Goal: Information Seeking & Learning: Learn about a topic

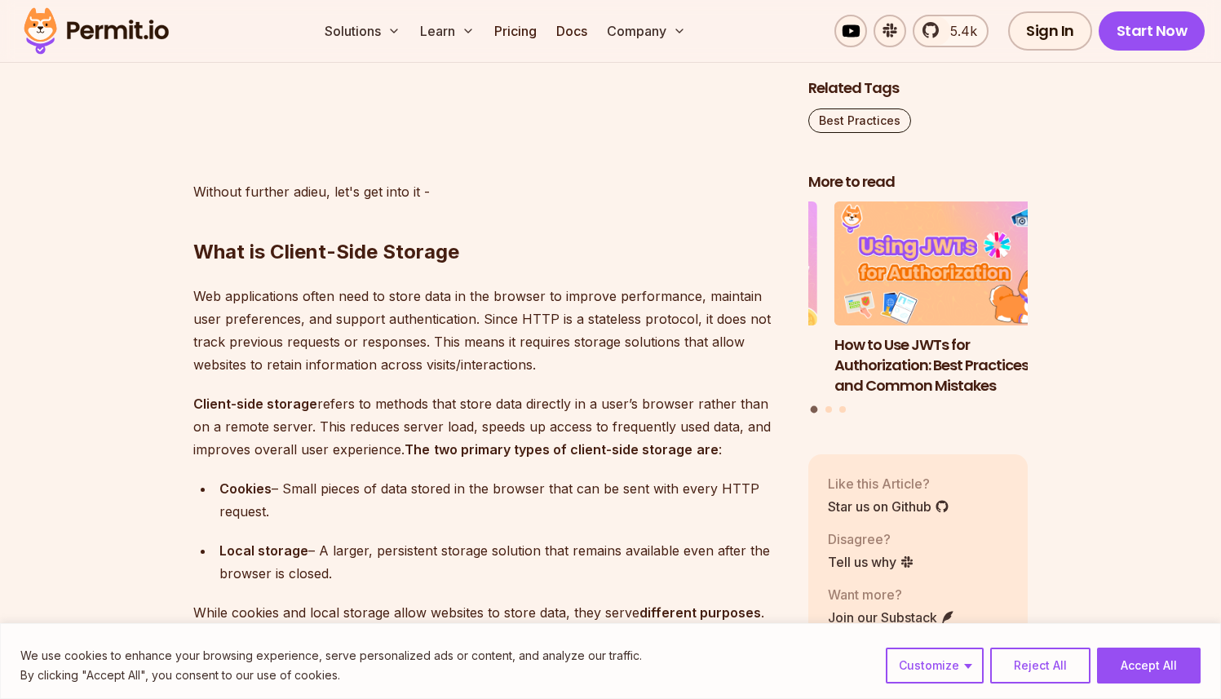
scroll to position [1749, 0]
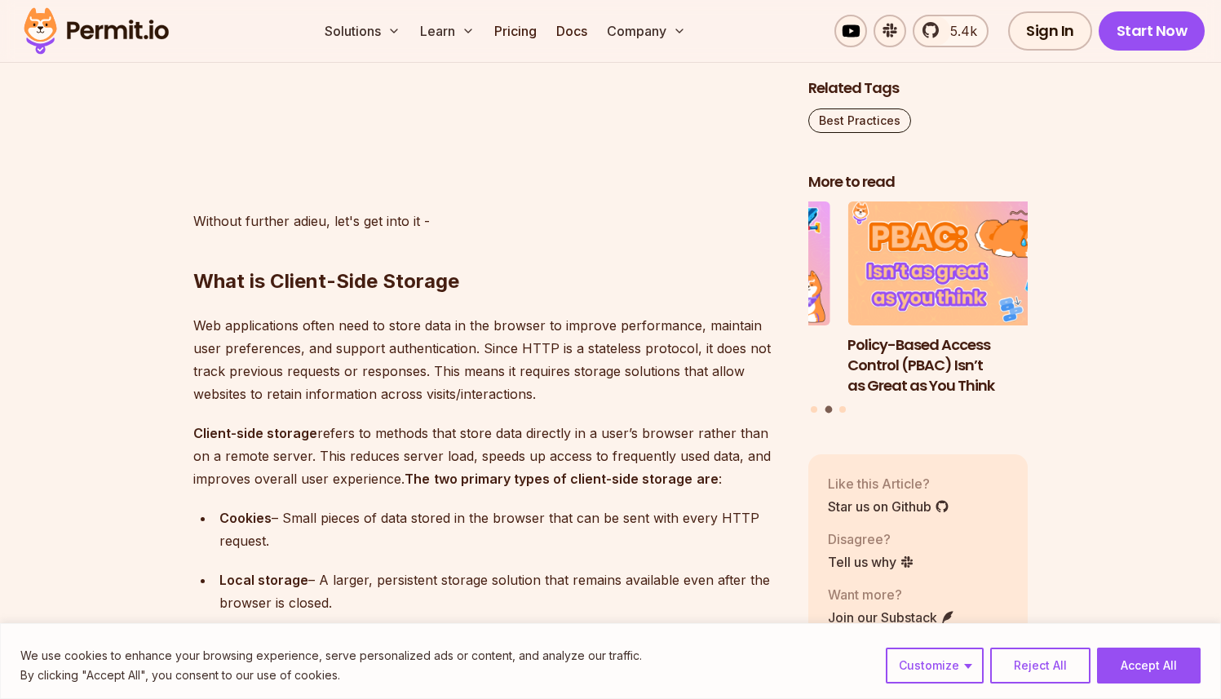
drag, startPoint x: 295, startPoint y: 516, endPoint x: 295, endPoint y: 538, distance: 22.0
click at [295, 538] on div "Cookies – Small pieces of data stored in the browser that can be sent with ever…" at bounding box center [500, 530] width 563 height 46
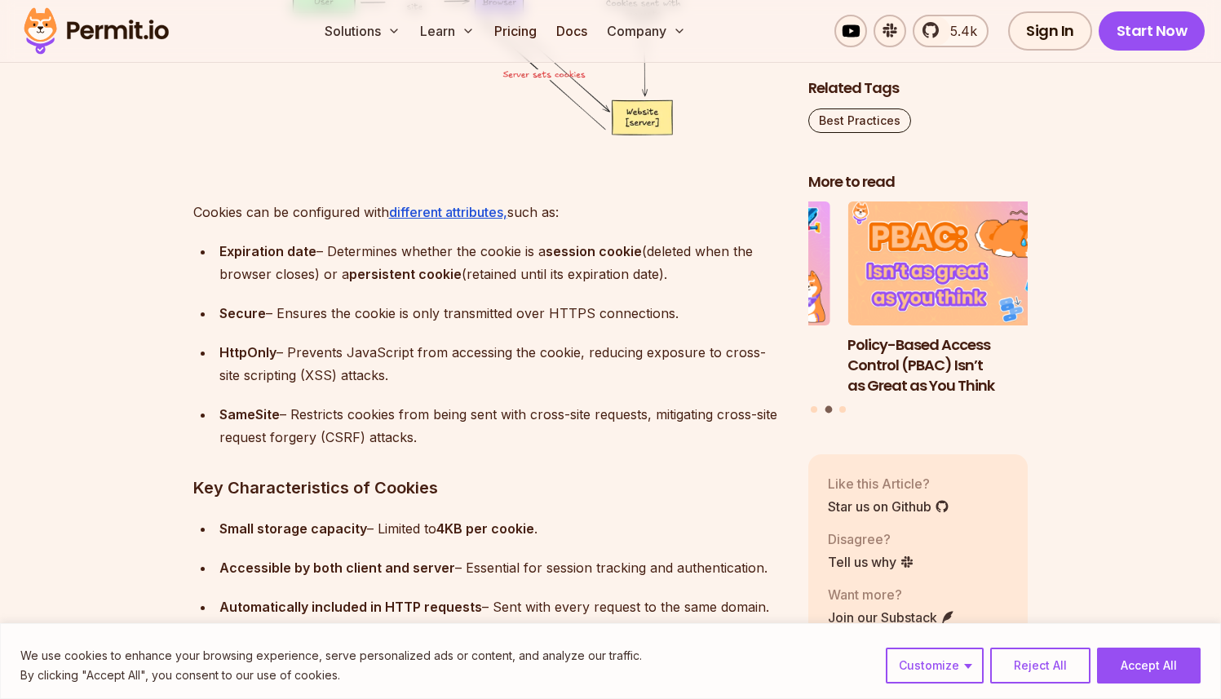
scroll to position [4397, 0]
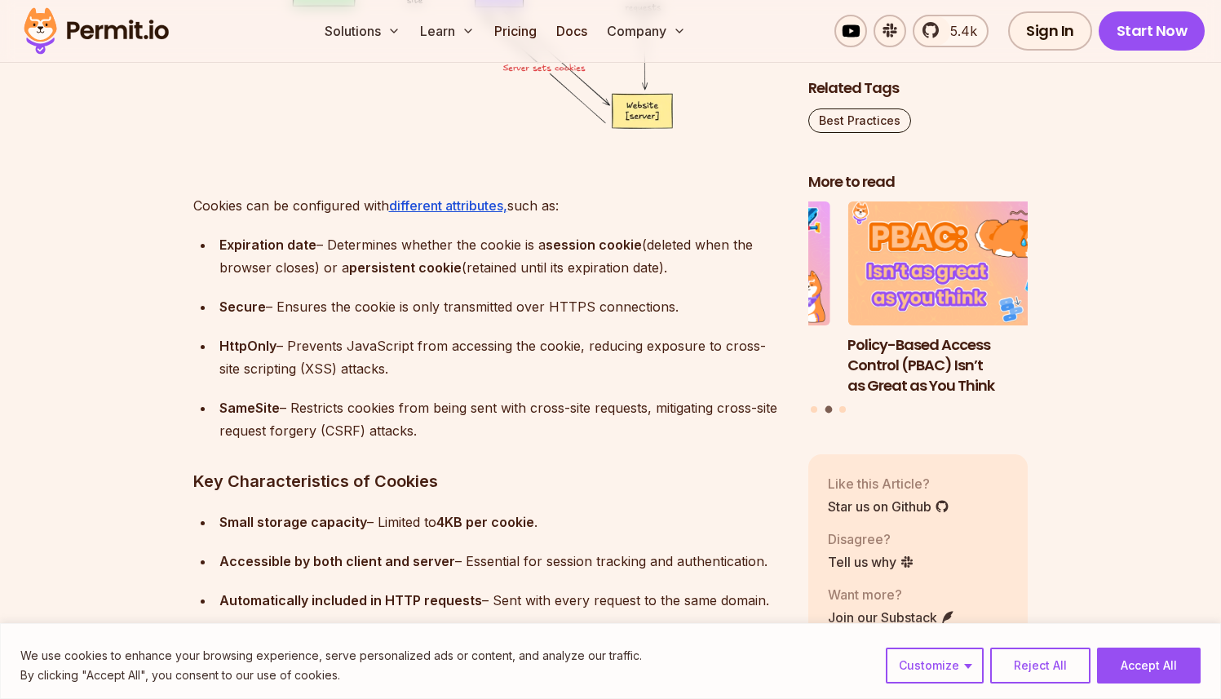
drag, startPoint x: 379, startPoint y: 408, endPoint x: 454, endPoint y: 429, distance: 77.2
click at [454, 429] on div "SameSite – Restricts cookies from being sent with cross-site requests, mitigati…" at bounding box center [500, 419] width 563 height 46
click at [503, 432] on div "SameSite – Restricts cookies from being sent with cross-site requests, mitigati…" at bounding box center [500, 419] width 563 height 46
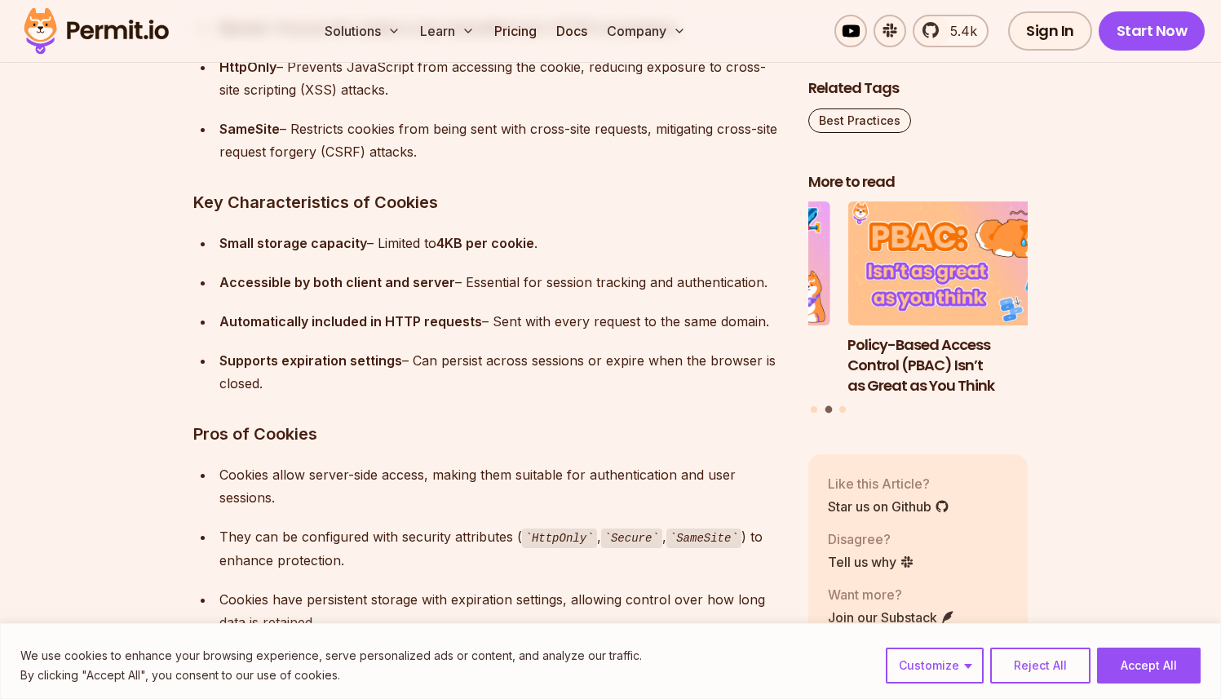
scroll to position [4681, 0]
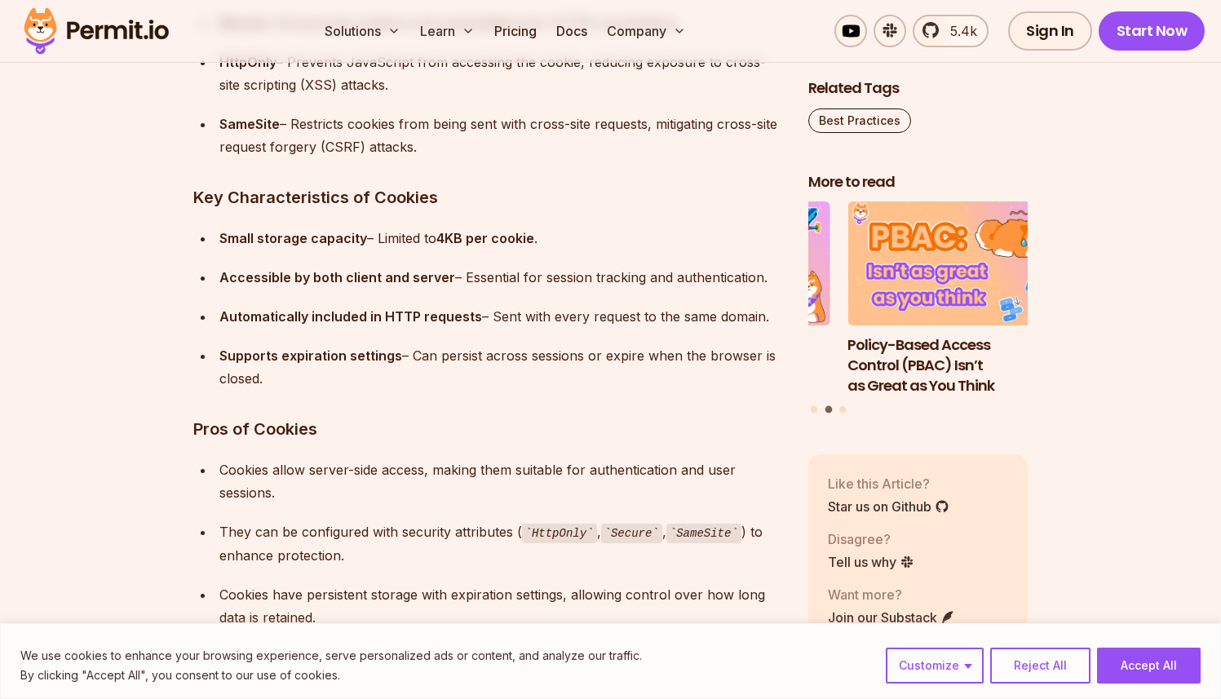
drag, startPoint x: 437, startPoint y: 237, endPoint x: 465, endPoint y: 233, distance: 27.9
click at [465, 234] on div "Small storage capacity – Limited to 4KB per cookie ." at bounding box center [500, 238] width 563 height 23
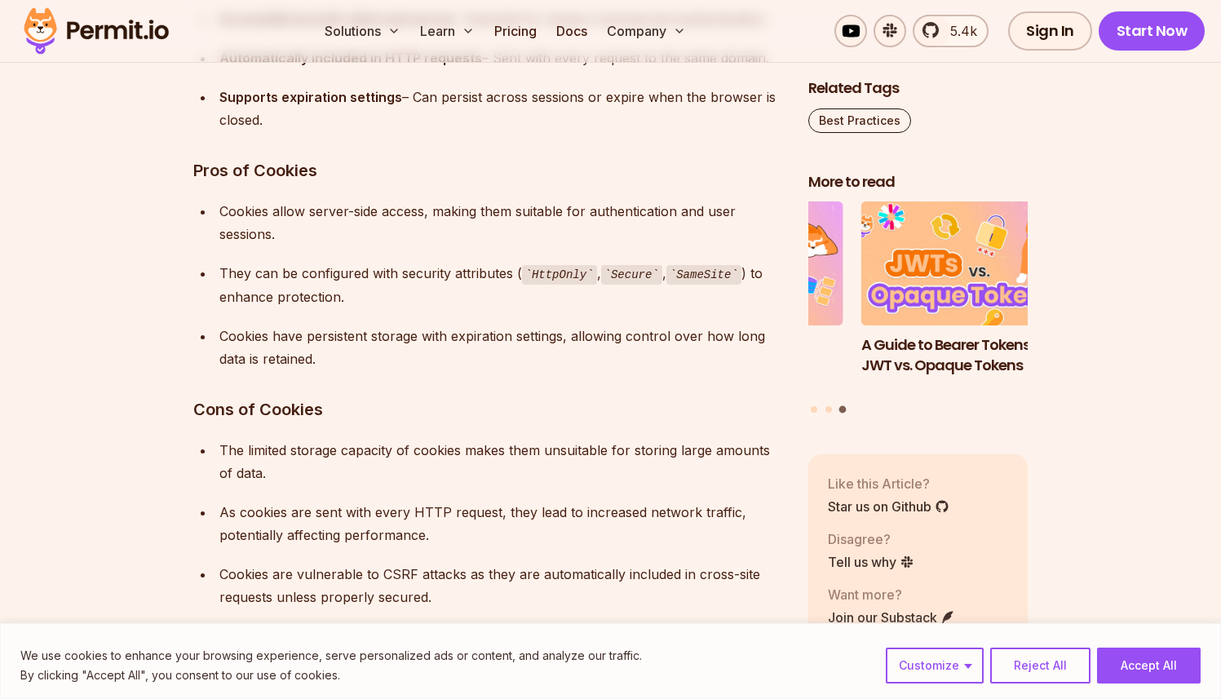
scroll to position [4942, 0]
drag, startPoint x: 658, startPoint y: 95, endPoint x: 659, endPoint y: 122, distance: 27.0
click at [659, 122] on div "Supports expiration settings – Can persist across sessions or expire when the b…" at bounding box center [500, 107] width 563 height 46
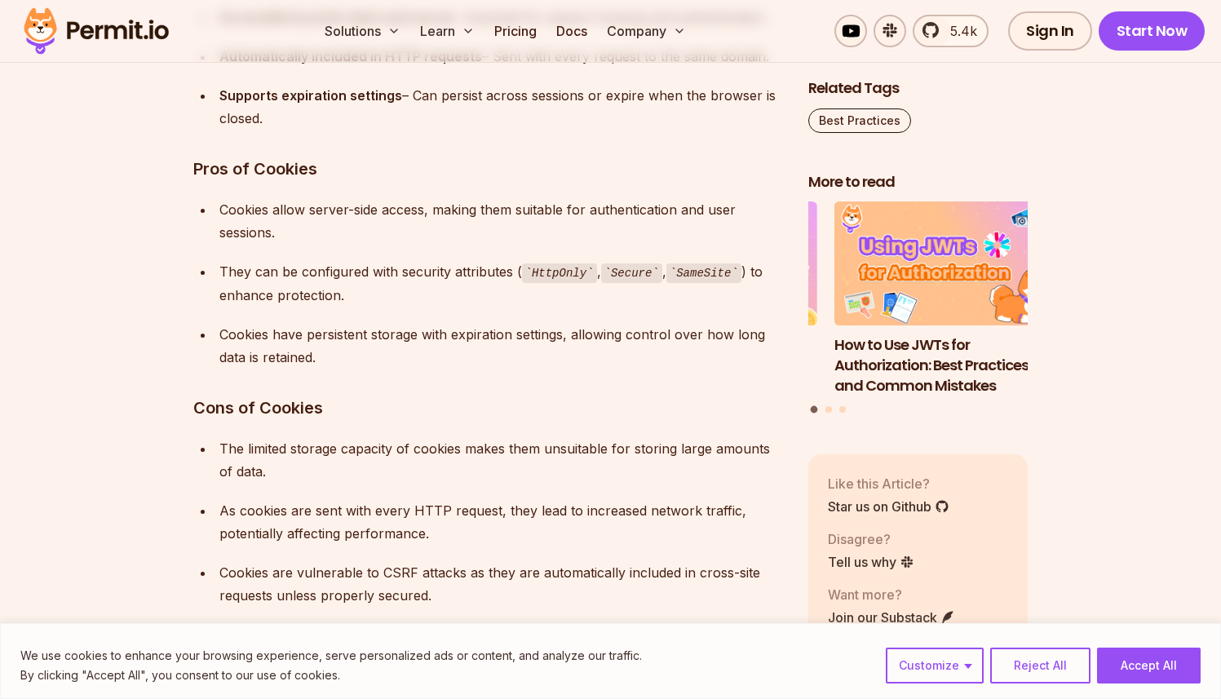
click at [636, 172] on h3 "Pros of Cookies" at bounding box center [487, 169] width 589 height 26
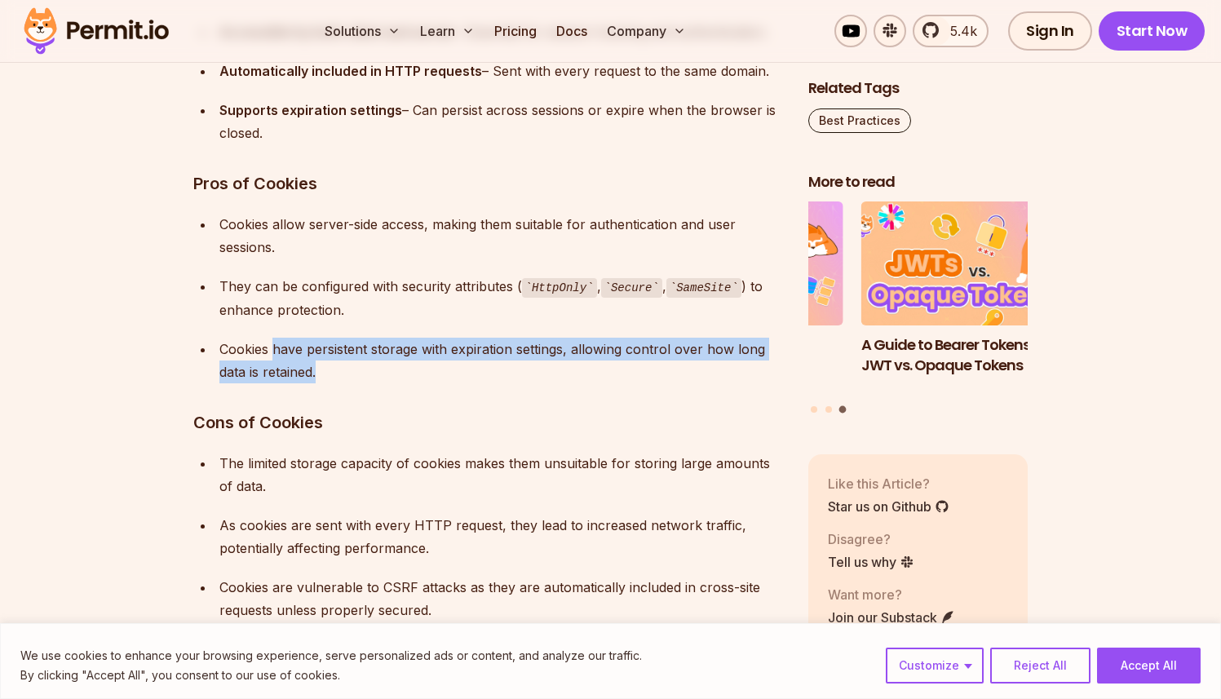
drag, startPoint x: 275, startPoint y: 347, endPoint x: 396, endPoint y: 372, distance: 123.4
click at [398, 373] on div "Cookies have persistent storage with expiration settings, allowing control over…" at bounding box center [500, 361] width 563 height 46
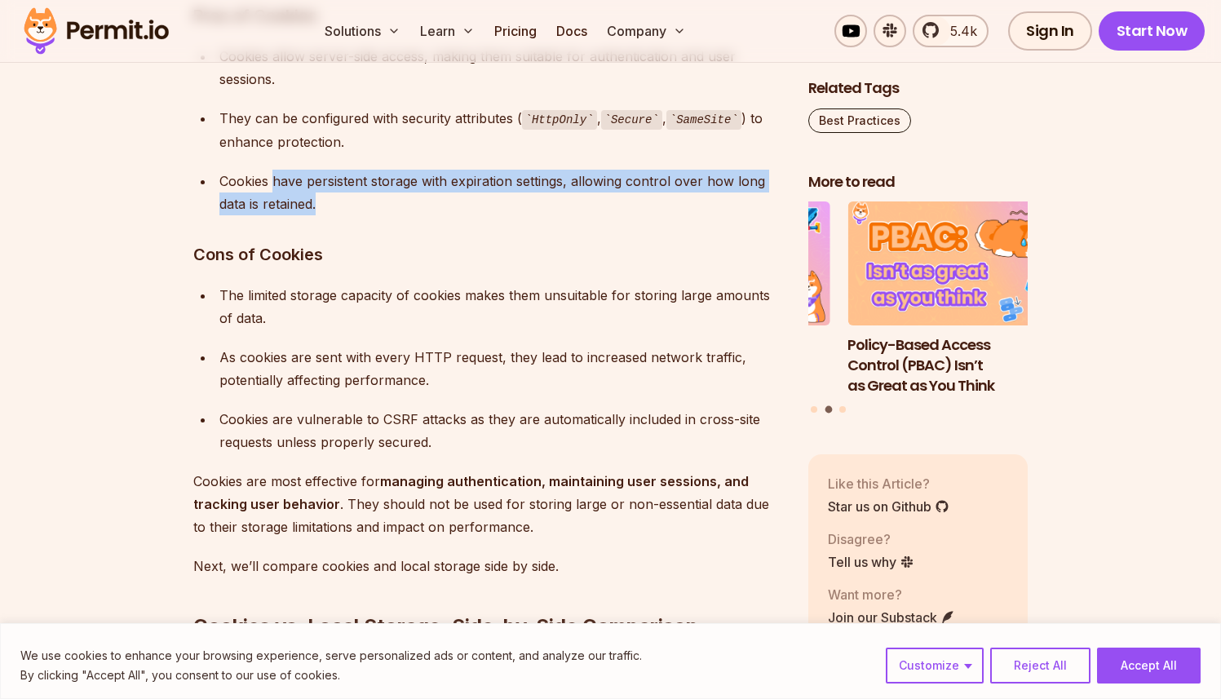
scroll to position [5107, 0]
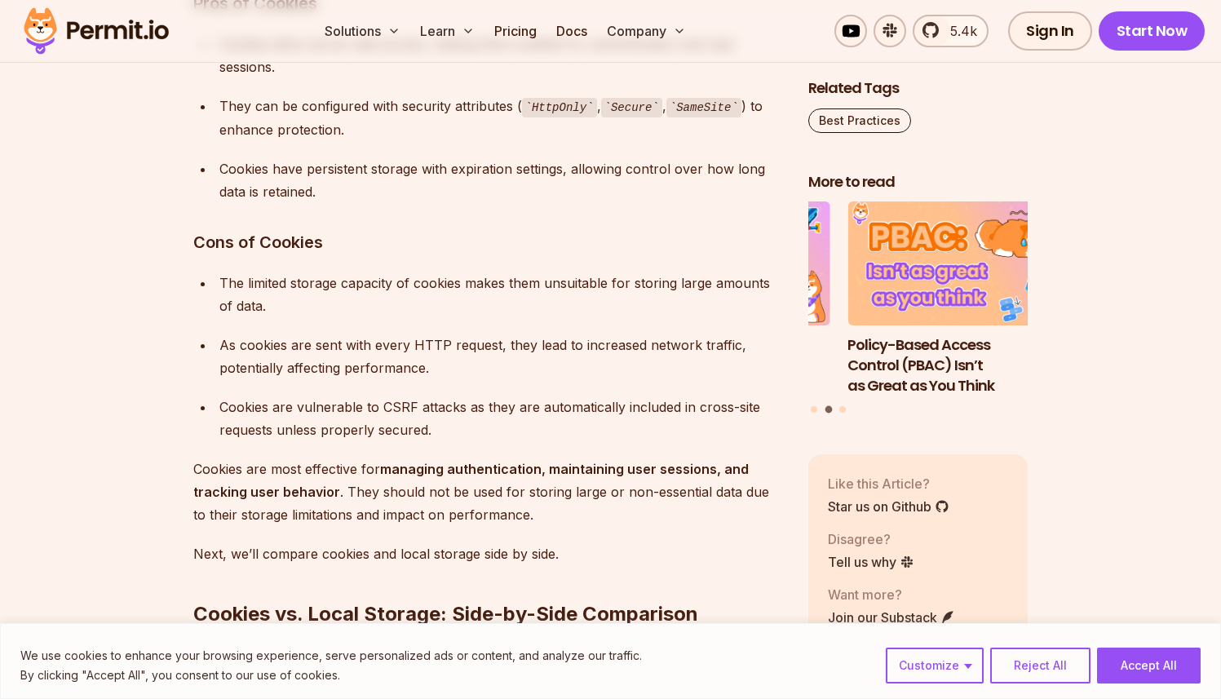
click at [394, 401] on div "Cookies are vulnerable to CSRF attacks as they are automatically included in cr…" at bounding box center [500, 419] width 563 height 46
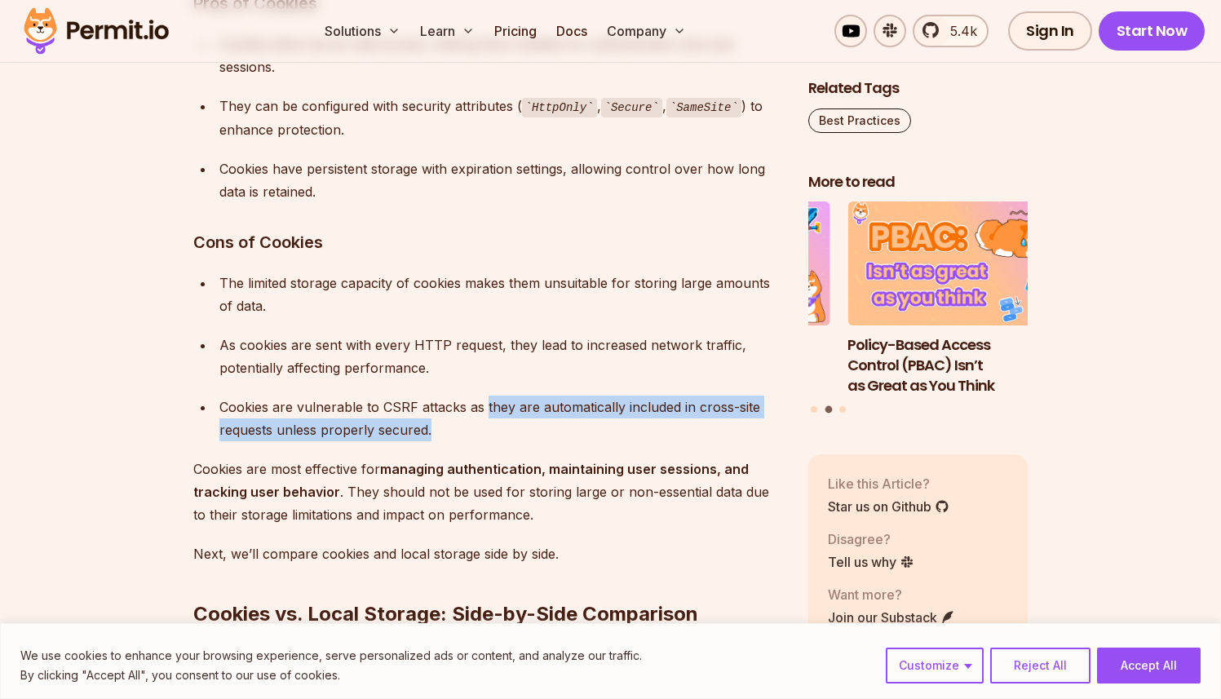
drag, startPoint x: 485, startPoint y: 401, endPoint x: 502, endPoint y: 418, distance: 23.7
click at [502, 418] on div "Cookies are vulnerable to CSRF attacks as they are automatically included in cr…" at bounding box center [500, 419] width 563 height 46
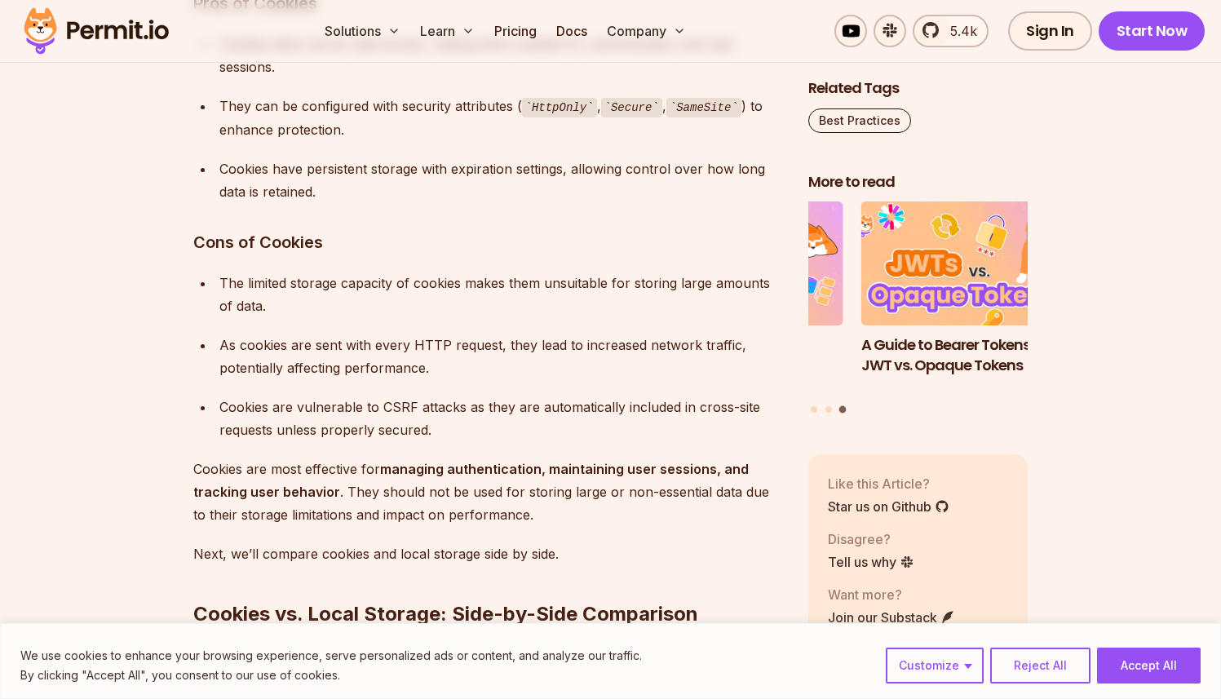
click at [387, 471] on strong "managing authentication, maintaining user sessions, and tracking user behavior" at bounding box center [471, 480] width 556 height 39
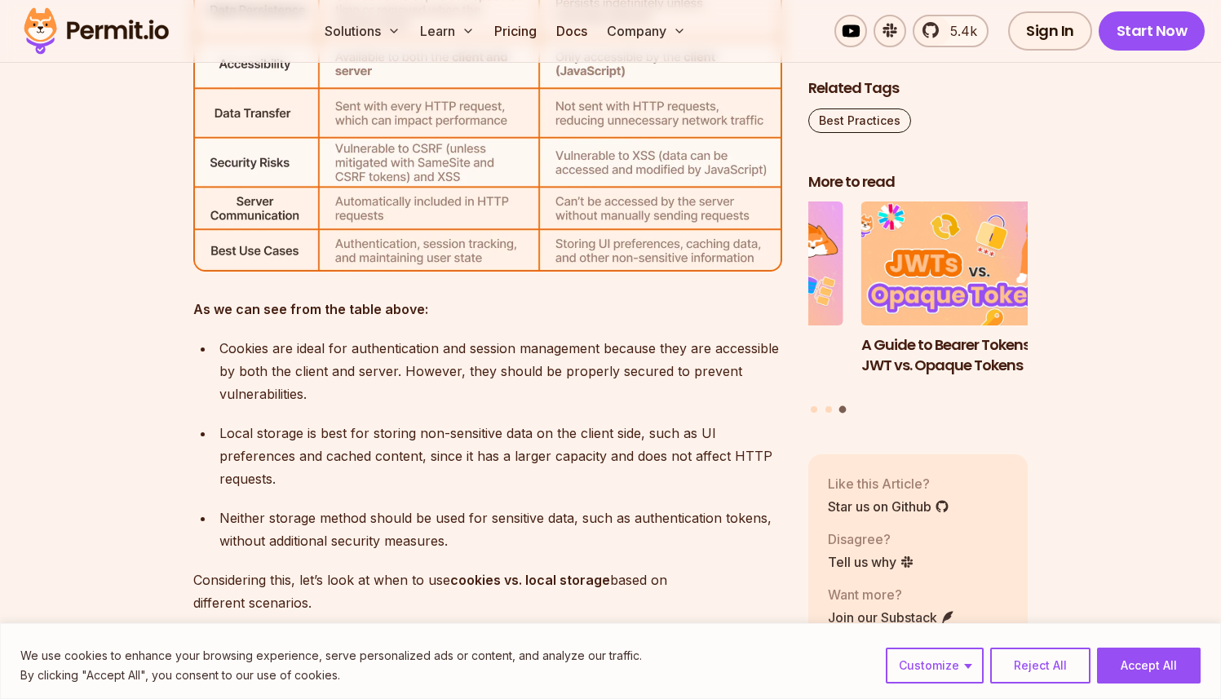
scroll to position [5965, 0]
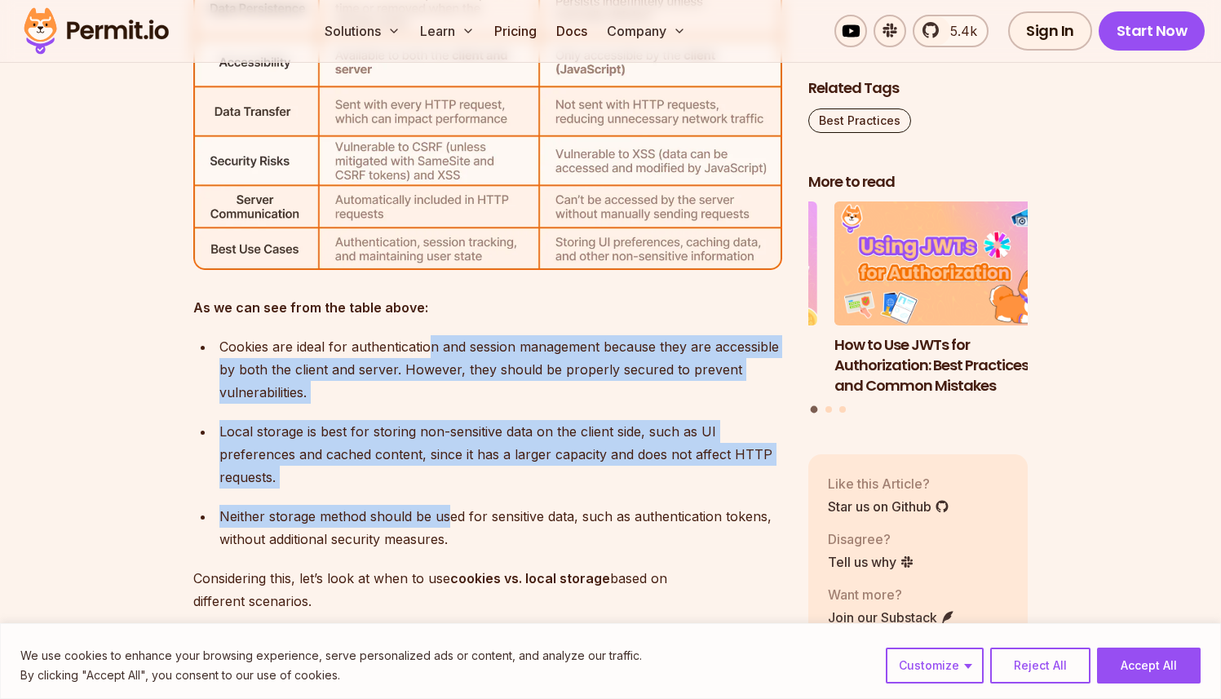
drag, startPoint x: 429, startPoint y: 350, endPoint x: 442, endPoint y: 519, distance: 169.4
click at [443, 520] on ul "Cookies are ideal for authentication and session management because they are ac…" at bounding box center [487, 442] width 589 height 215
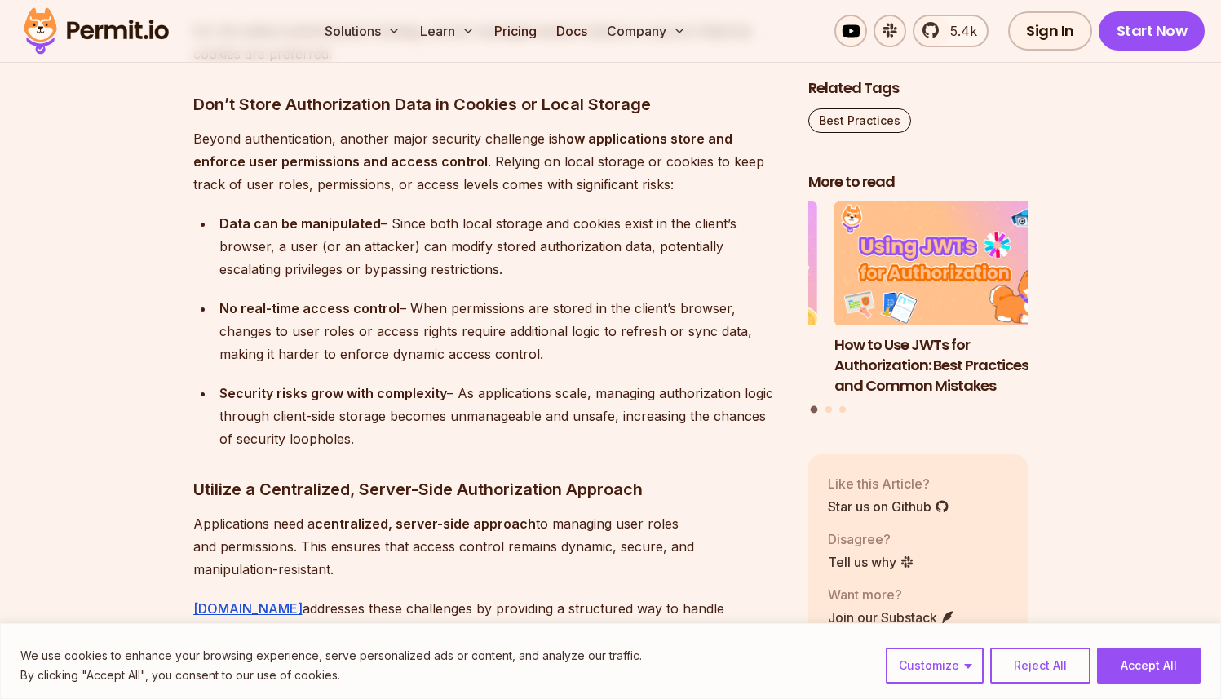
scroll to position [8657, 0]
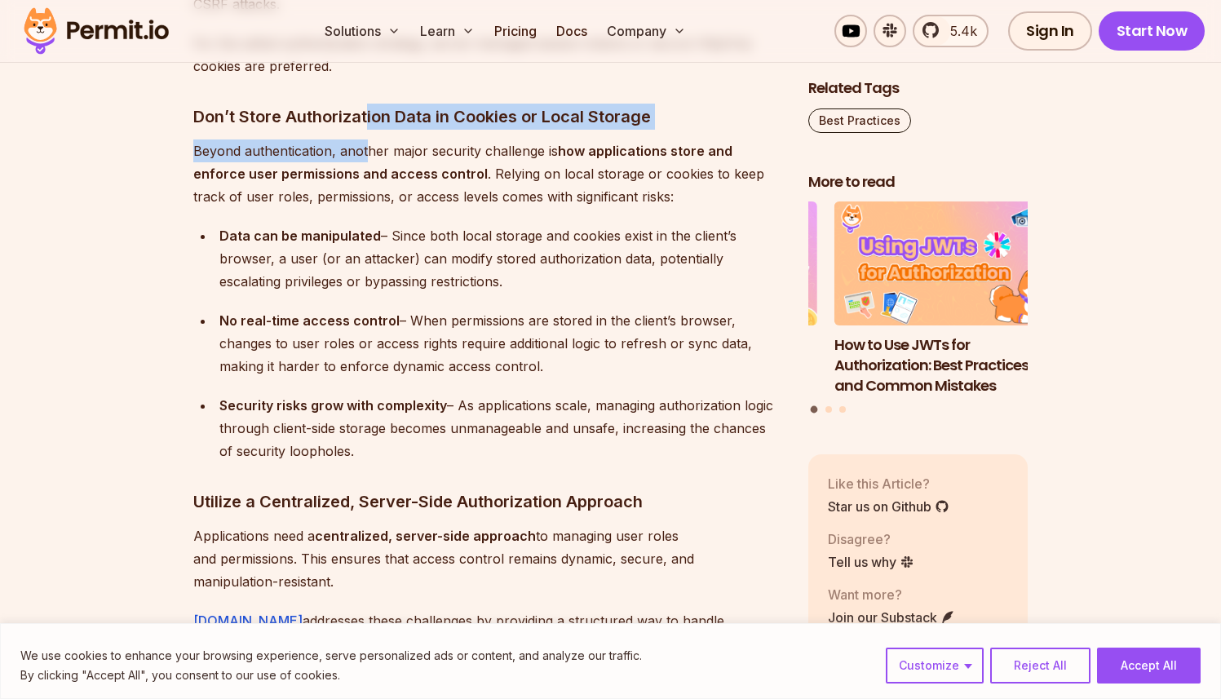
drag, startPoint x: 365, startPoint y: 122, endPoint x: 365, endPoint y: 137, distance: 15.5
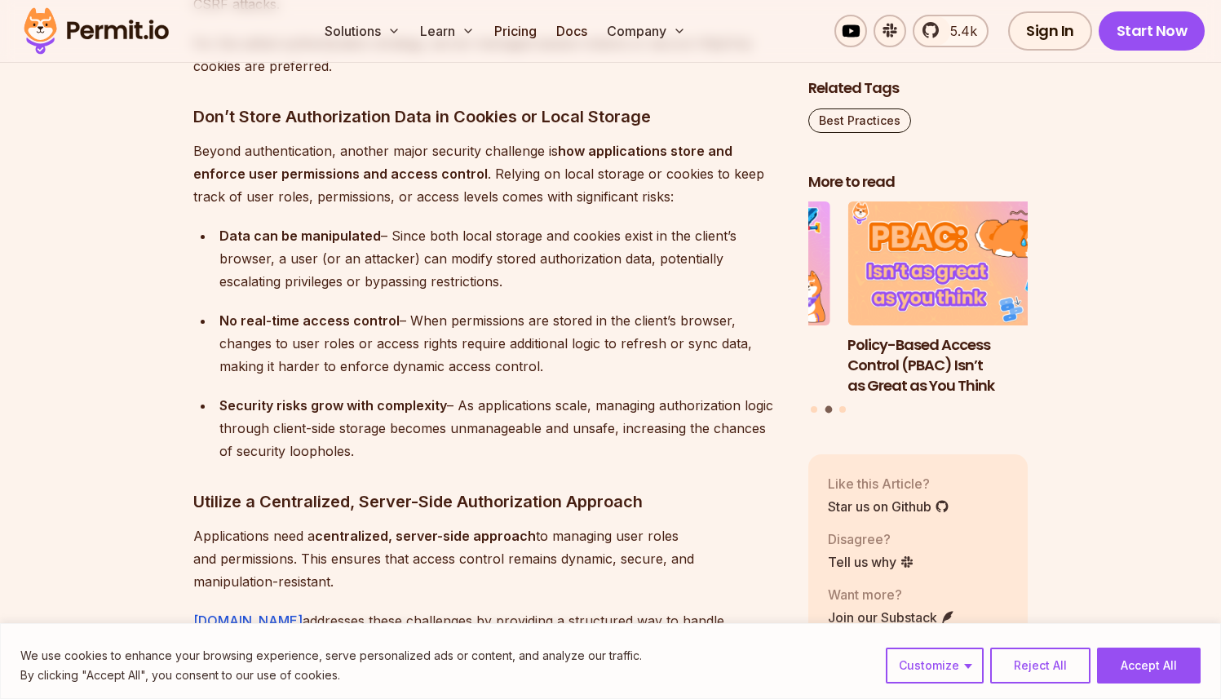
drag, startPoint x: 342, startPoint y: 153, endPoint x: 456, endPoint y: 146, distance: 114.5
click at [458, 148] on p "Beyond authentication, another major security challenge is how applications sto…" at bounding box center [487, 174] width 589 height 69
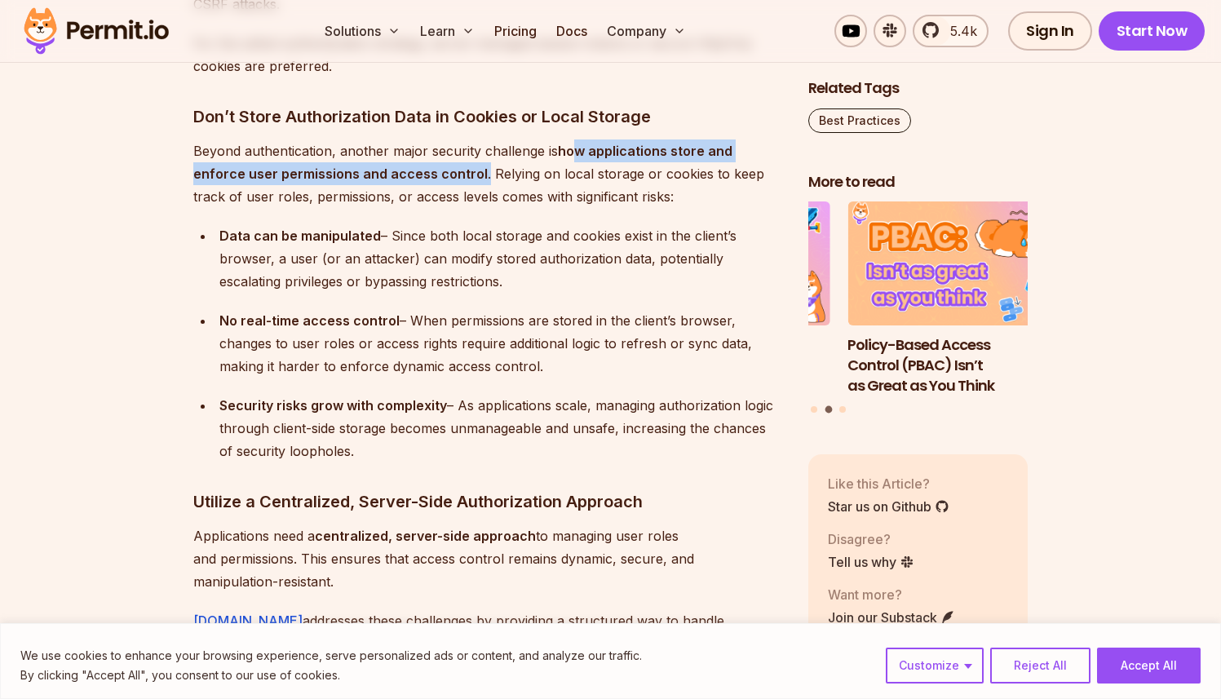
drag, startPoint x: 576, startPoint y: 149, endPoint x: 428, endPoint y: 175, distance: 150.8
click at [428, 175] on p "Beyond authentication, another major security challenge is how applications sto…" at bounding box center [487, 174] width 589 height 69
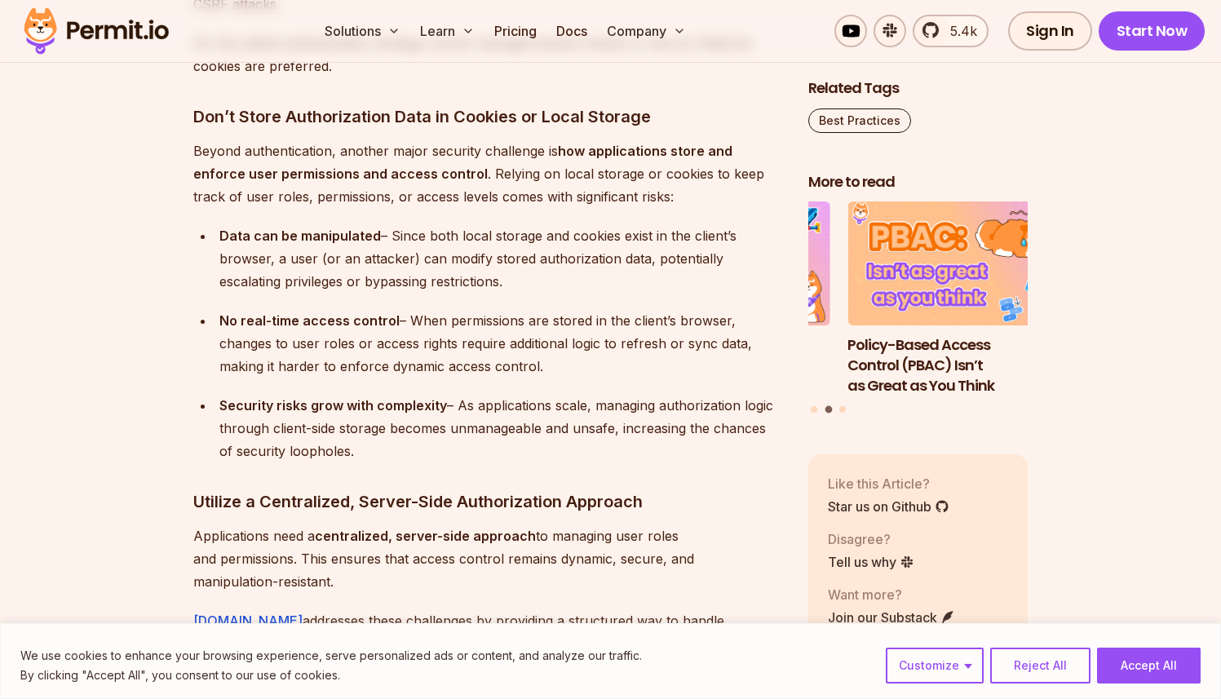
click at [436, 175] on p "Beyond authentication, another major security challenge is how applications sto…" at bounding box center [487, 174] width 589 height 69
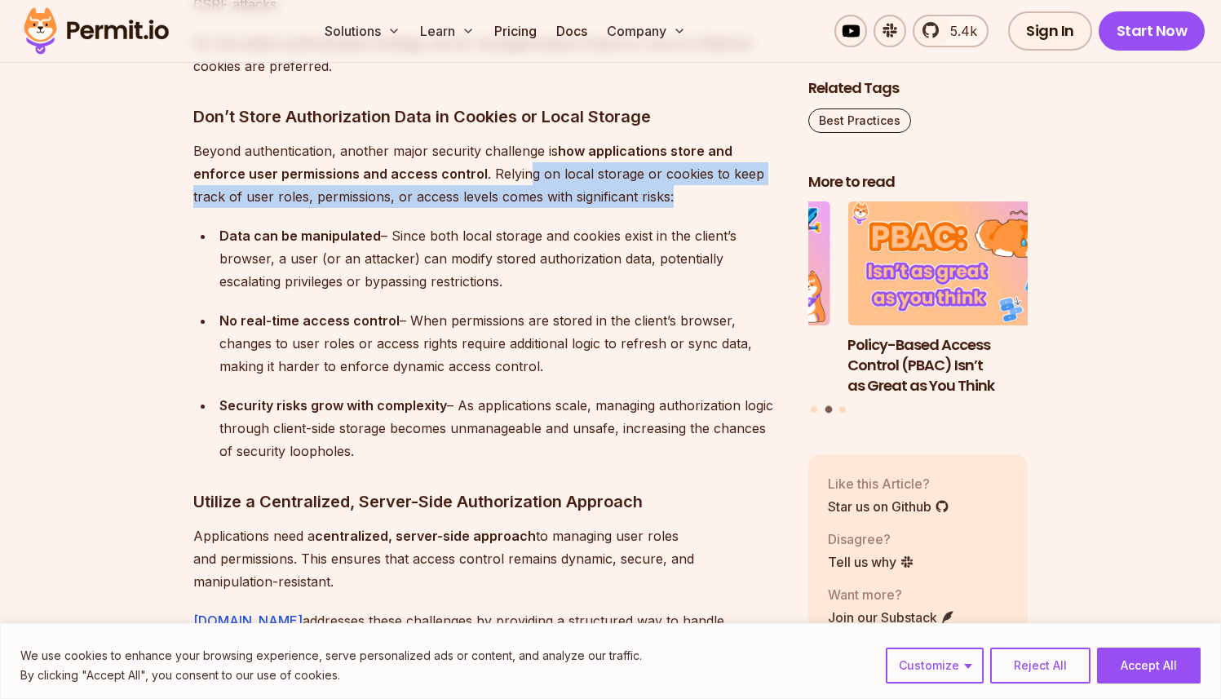
drag, startPoint x: 467, startPoint y: 176, endPoint x: 601, endPoint y: 189, distance: 135.2
click at [602, 189] on p "Beyond authentication, another major security challenge is how applications sto…" at bounding box center [487, 174] width 589 height 69
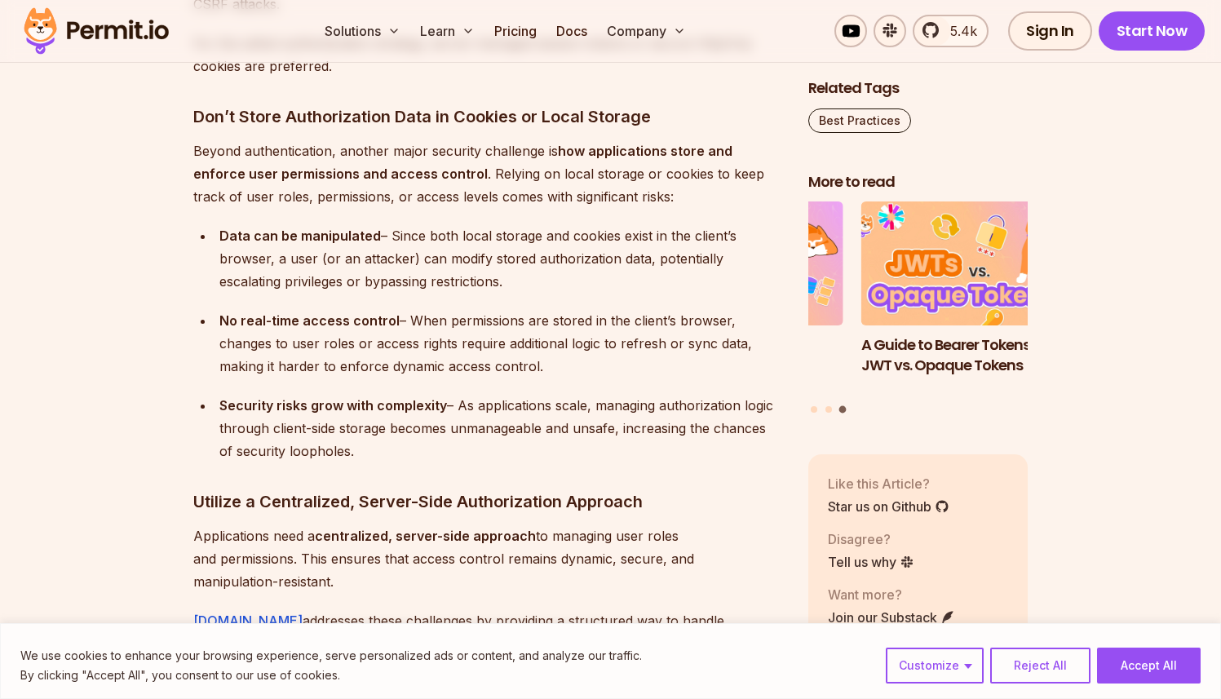
click at [550, 267] on div "Data can be manipulated – Since both local storage and cookies exist in the cli…" at bounding box center [500, 258] width 563 height 69
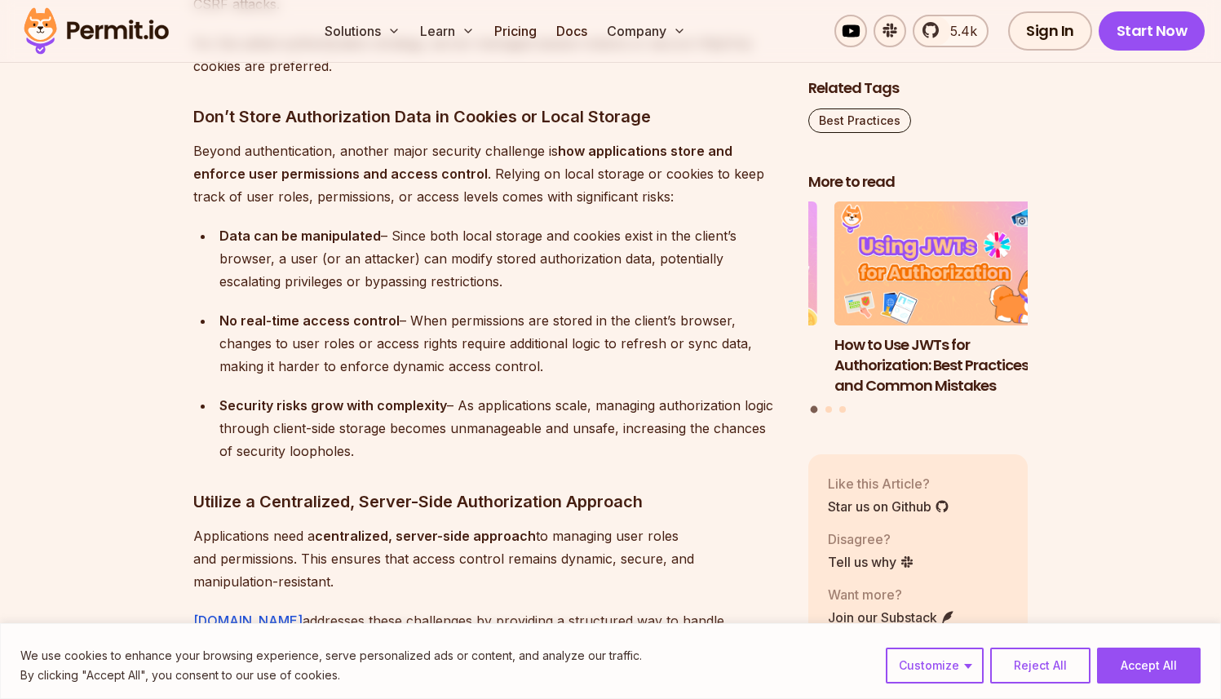
drag, startPoint x: 299, startPoint y: 282, endPoint x: 466, endPoint y: 281, distance: 166.4
click at [467, 282] on div "Data can be manipulated – Since both local storage and cookies exist in the cli…" at bounding box center [500, 258] width 563 height 69
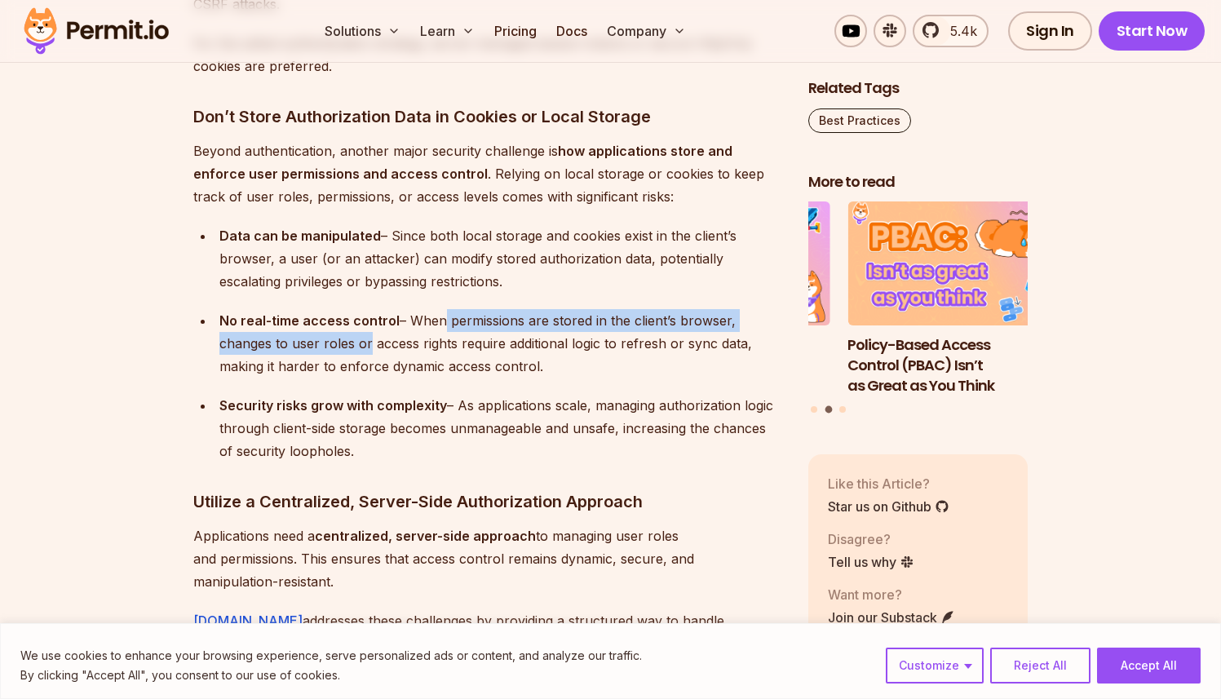
drag, startPoint x: 433, startPoint y: 324, endPoint x: 365, endPoint y: 347, distance: 71.5
click at [365, 347] on div "No real-time access control – When permissions are stored in the client’s brows…" at bounding box center [500, 343] width 563 height 69
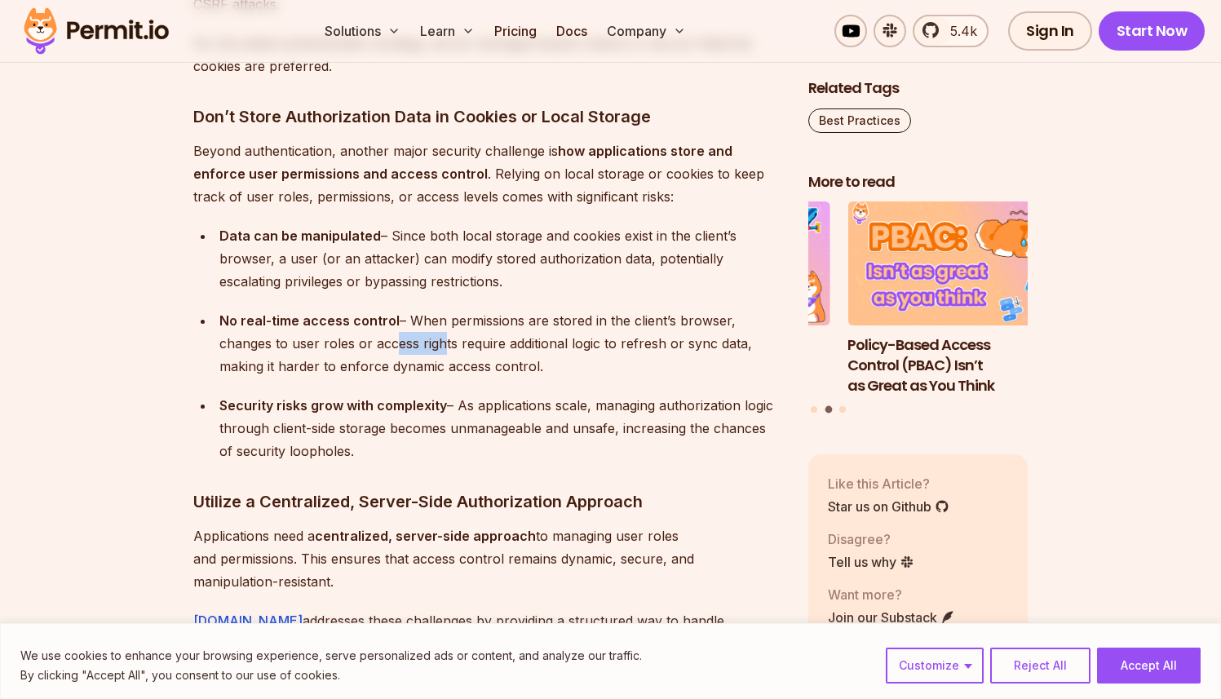
drag, startPoint x: 390, startPoint y: 346, endPoint x: 436, endPoint y: 347, distance: 46.5
click at [436, 347] on div "No real-time access control – When permissions are stored in the client’s brows…" at bounding box center [500, 343] width 563 height 69
drag, startPoint x: 473, startPoint y: 343, endPoint x: 532, endPoint y: 343, distance: 58.7
click at [533, 344] on div "No real-time access control – When permissions are stored in the client’s brows…" at bounding box center [500, 343] width 563 height 69
click at [587, 343] on div "No real-time access control – When permissions are stored in the client’s brows…" at bounding box center [500, 343] width 563 height 69
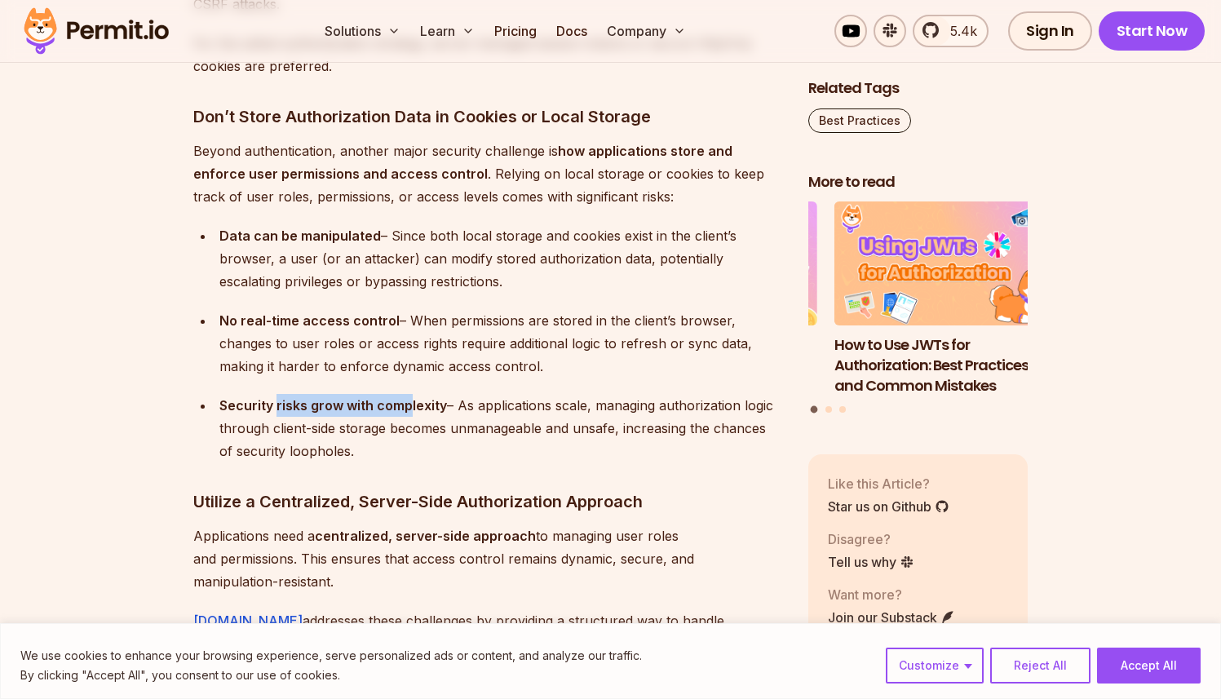
drag, startPoint x: 276, startPoint y: 401, endPoint x: 407, endPoint y: 403, distance: 131.4
click at [409, 404] on strong "Security risks grow with complexity" at bounding box center [333, 405] width 228 height 16
click at [425, 402] on strong "Security risks grow with complexity" at bounding box center [333, 405] width 228 height 16
drag, startPoint x: 496, startPoint y: 405, endPoint x: 587, endPoint y: 399, distance: 90.8
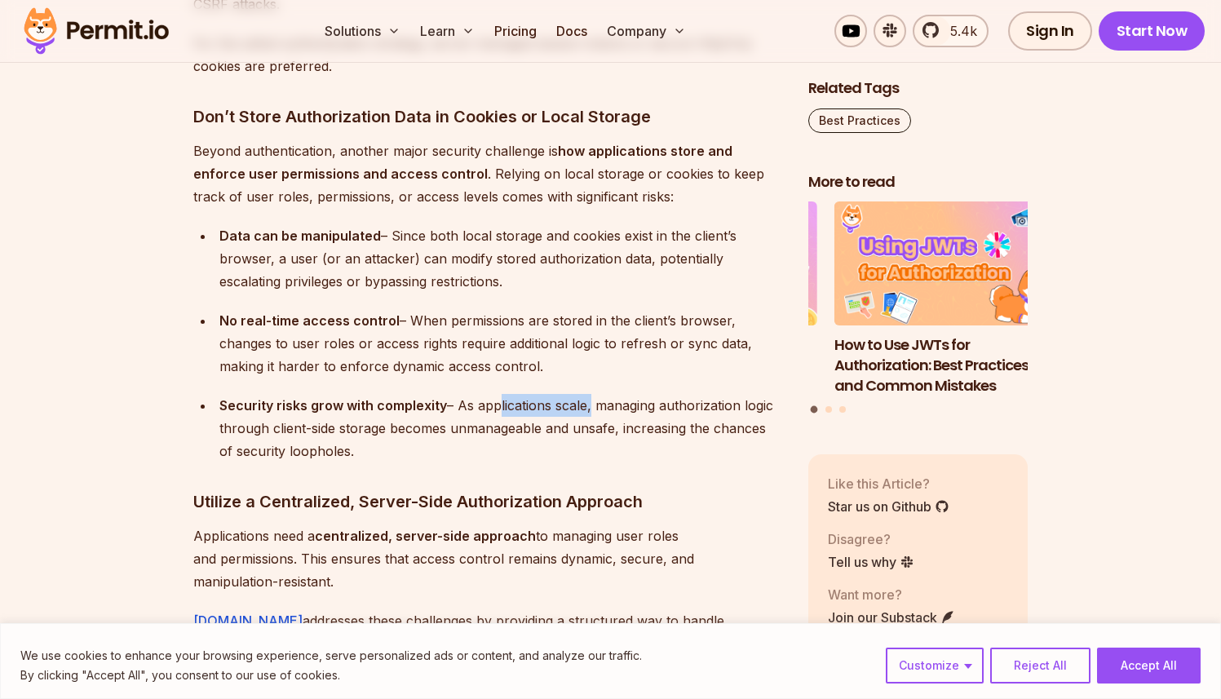
click at [587, 399] on div "Security risks grow with complexity – As applications scale, managing authoriza…" at bounding box center [500, 428] width 563 height 69
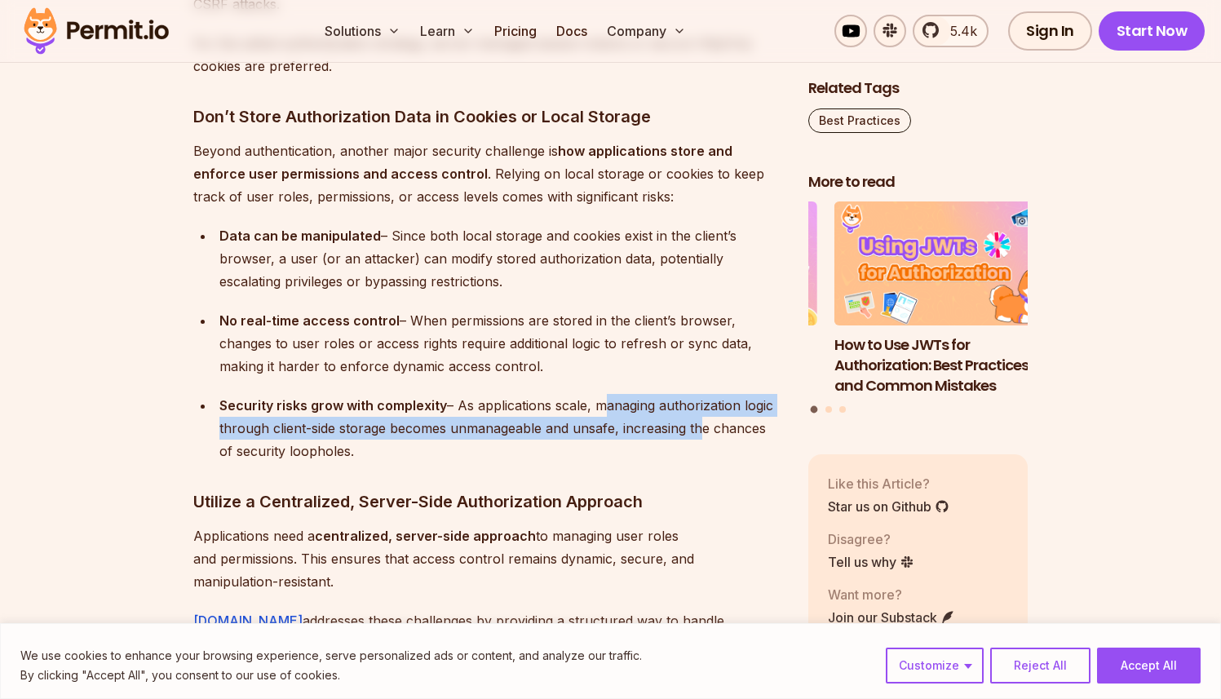
drag, startPoint x: 596, startPoint y: 399, endPoint x: 682, endPoint y: 430, distance: 91.9
click at [692, 420] on div "Security risks grow with complexity – As applications scale, managing authoriza…" at bounding box center [500, 428] width 563 height 69
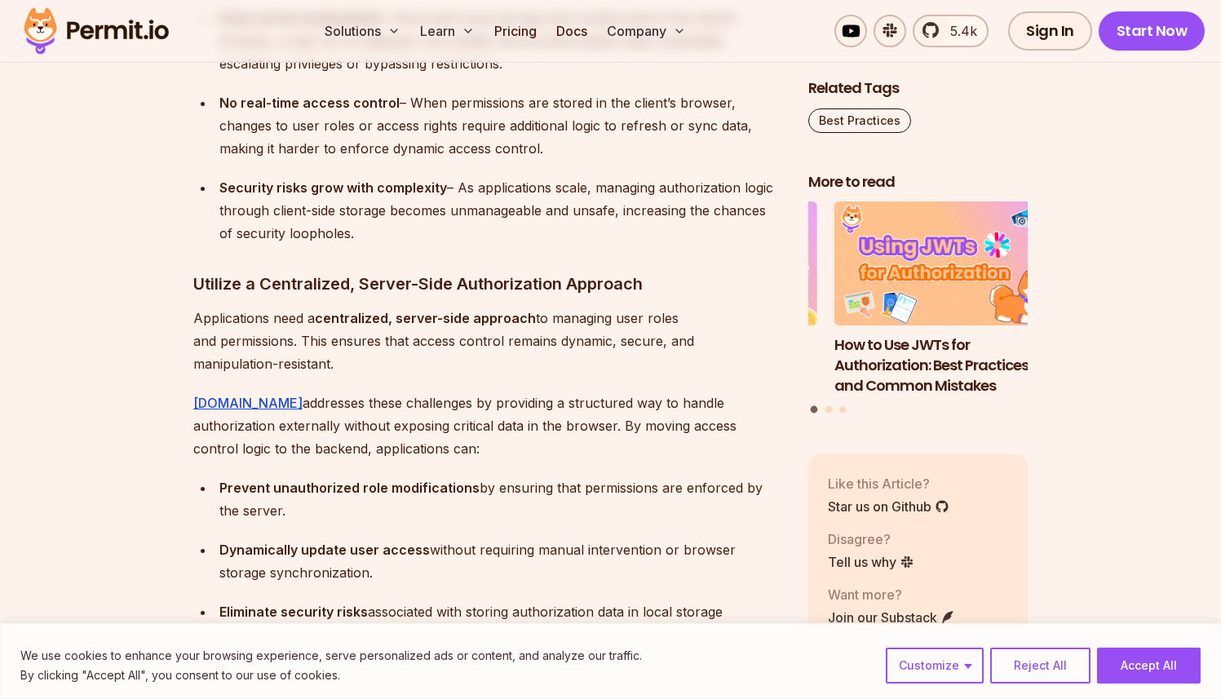
scroll to position [8879, 0]
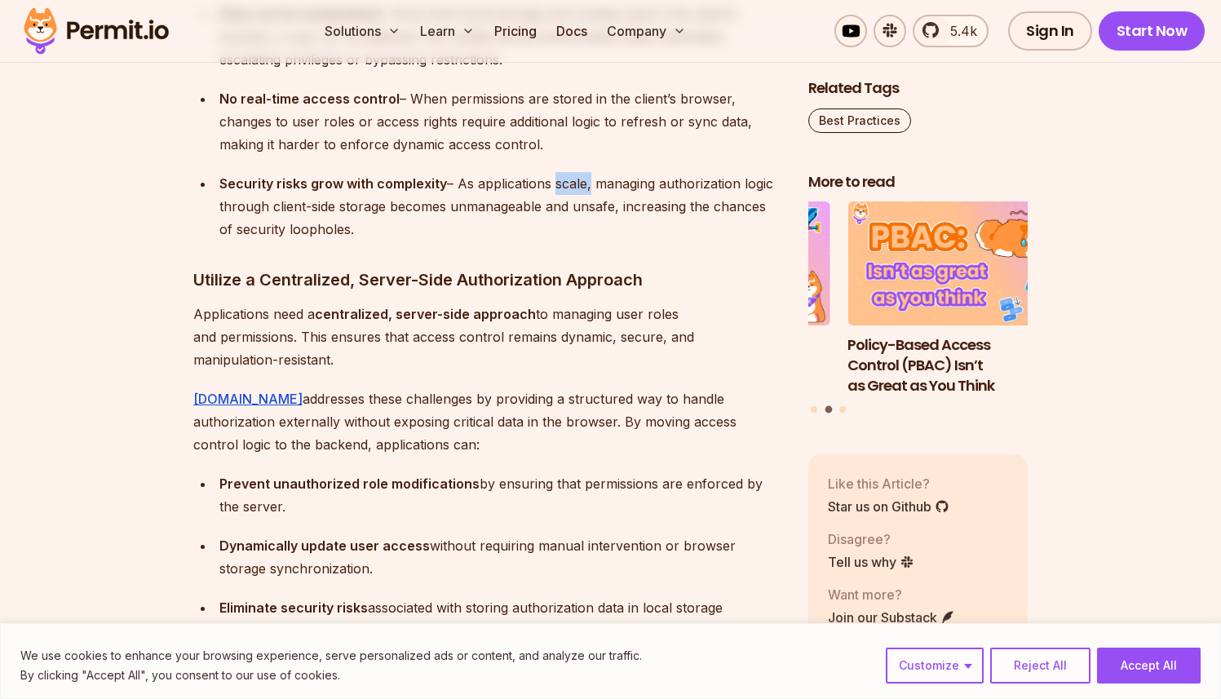
drag, startPoint x: 552, startPoint y: 181, endPoint x: 587, endPoint y: 181, distance: 34.3
click at [587, 182] on div "Security risks grow with complexity – As applications scale, managing authoriza…" at bounding box center [500, 206] width 563 height 69
drag, startPoint x: 605, startPoint y: 181, endPoint x: 646, endPoint y: 192, distance: 42.1
click at [646, 192] on div "Security risks grow with complexity – As applications scale, managing authoriza…" at bounding box center [500, 206] width 563 height 69
click at [679, 179] on div "Security risks grow with complexity – As applications scale, managing authoriza…" at bounding box center [500, 206] width 563 height 69
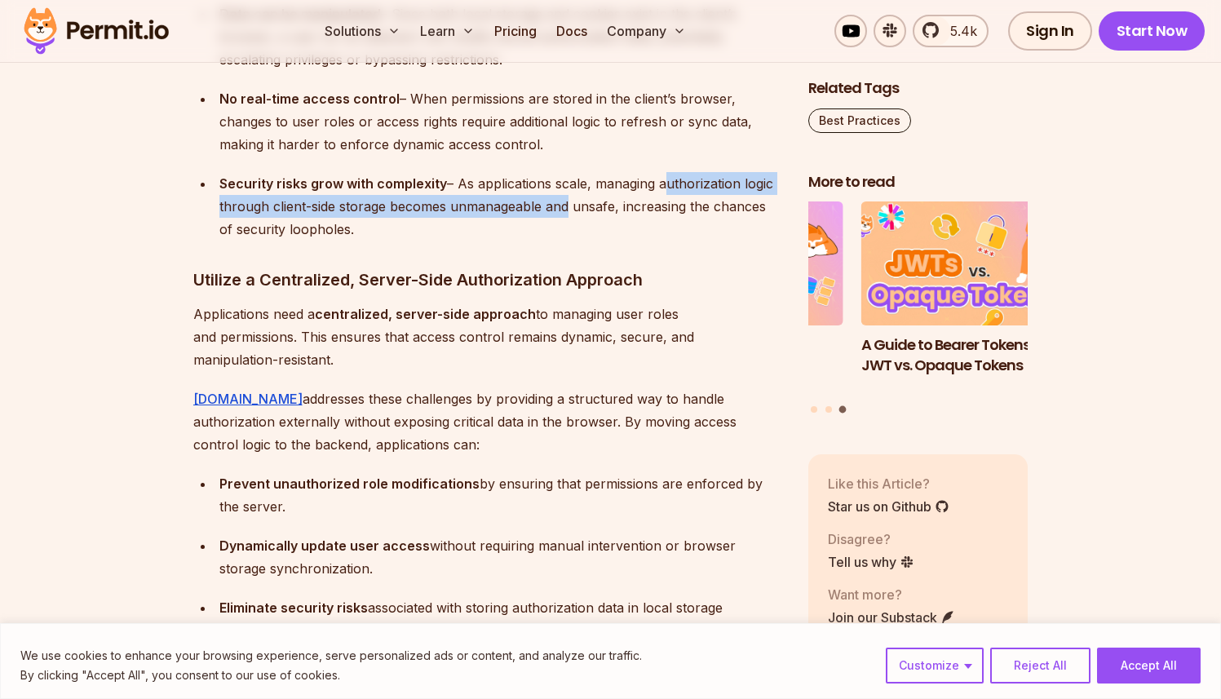
drag, startPoint x: 663, startPoint y: 178, endPoint x: 555, endPoint y: 203, distance: 111.4
click at [557, 204] on div "Security risks grow with complexity – As applications scale, managing authoriza…" at bounding box center [500, 206] width 563 height 69
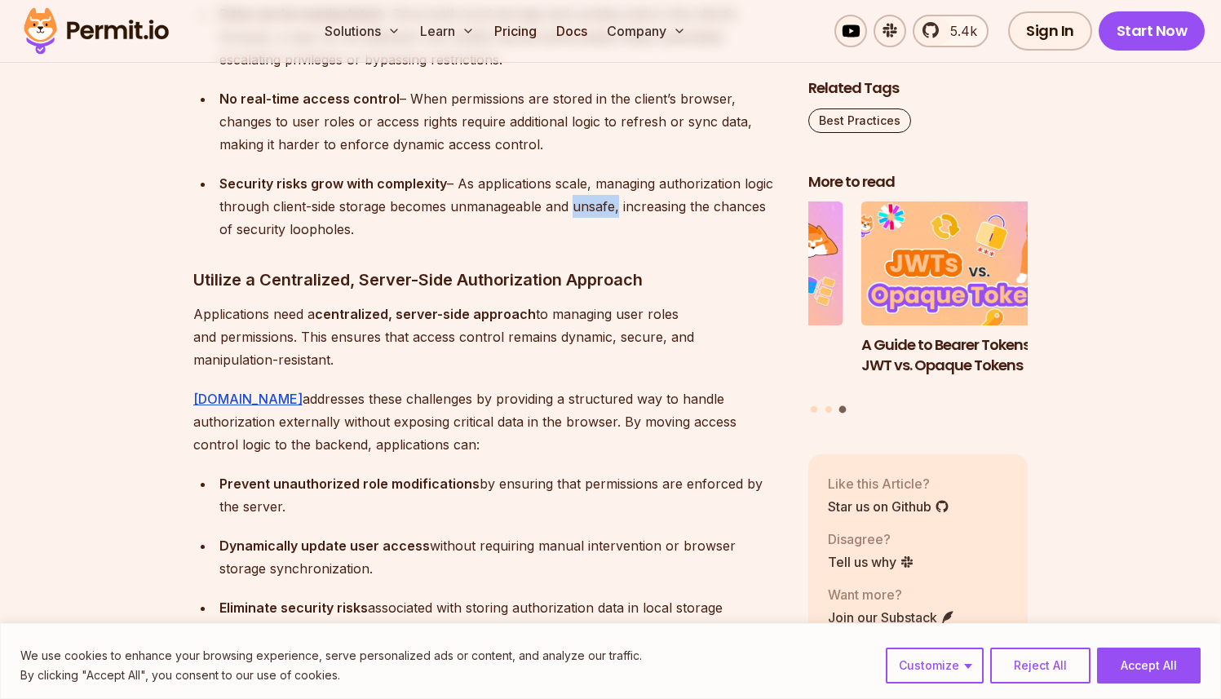
drag, startPoint x: 565, startPoint y: 203, endPoint x: 609, endPoint y: 201, distance: 44.1
click at [609, 202] on div "Security risks grow with complexity – As applications scale, managing authoriza…" at bounding box center [500, 206] width 563 height 69
drag, startPoint x: 627, startPoint y: 201, endPoint x: 695, endPoint y: 212, distance: 69.5
click at [697, 213] on div "Security risks grow with complexity – As applications scale, managing authoriza…" at bounding box center [500, 206] width 563 height 69
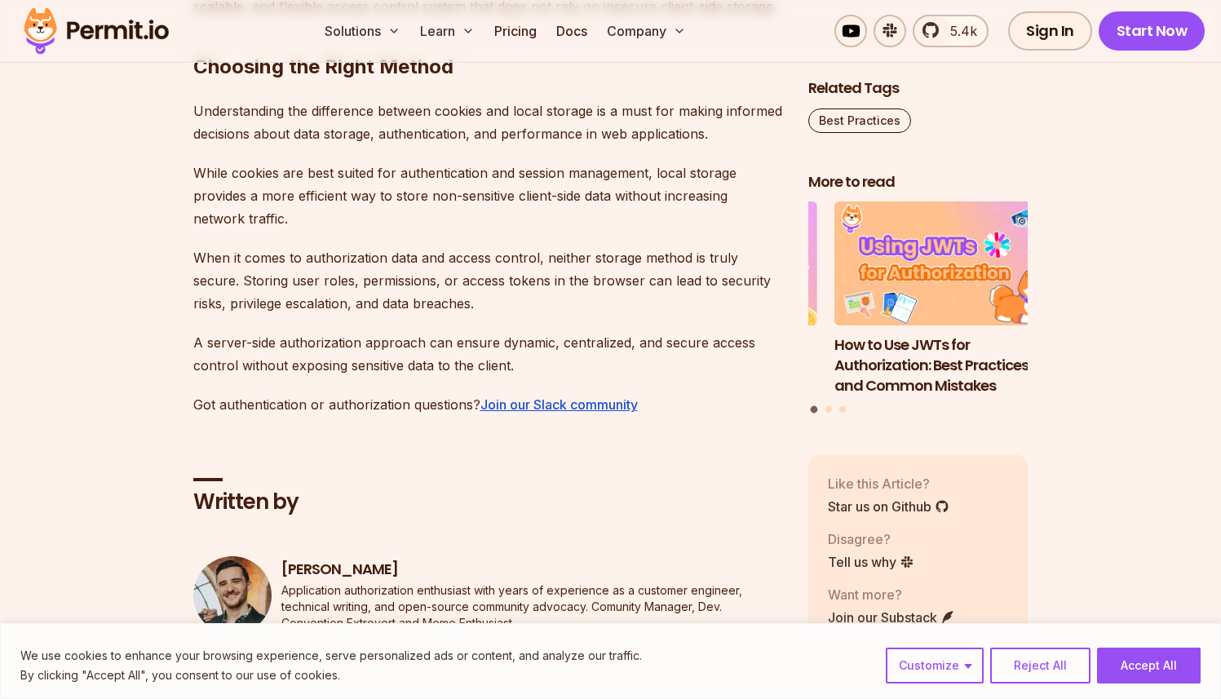
scroll to position [9915, 0]
